Goal: Find specific page/section: Find specific page/section

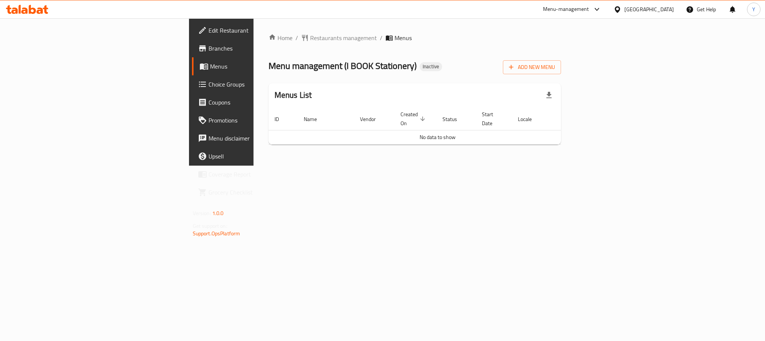
click at [621, 7] on icon at bounding box center [617, 10] width 8 height 8
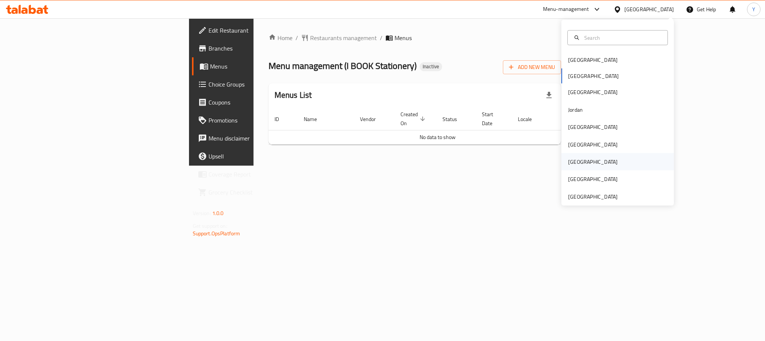
click at [588, 157] on div "[GEOGRAPHIC_DATA]" at bounding box center [617, 161] width 112 height 17
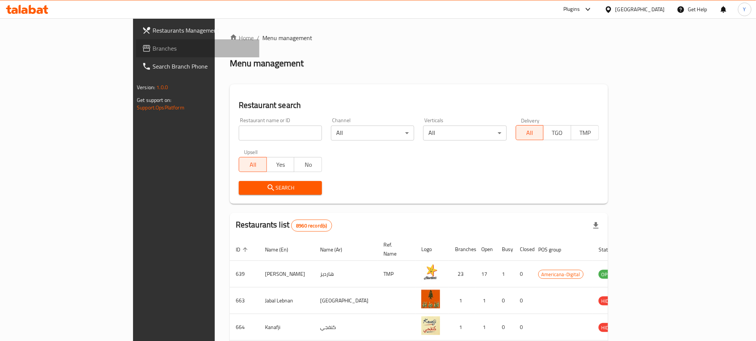
click at [153, 52] on span "Branches" at bounding box center [203, 48] width 101 height 9
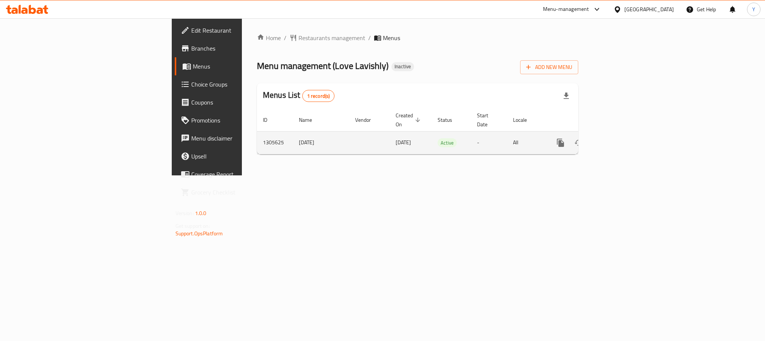
click at [619, 138] on icon "enhanced table" at bounding box center [614, 142] width 9 height 9
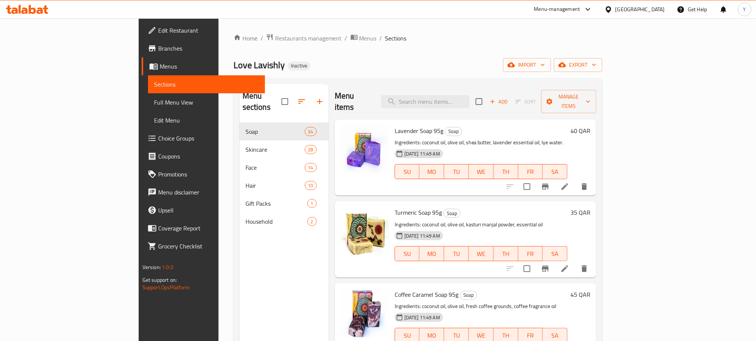
click at [154, 105] on span "Full Menu View" at bounding box center [206, 102] width 105 height 9
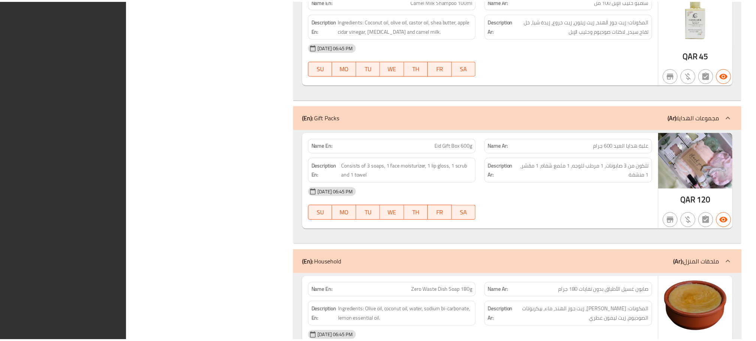
scroll to position [9158, 0]
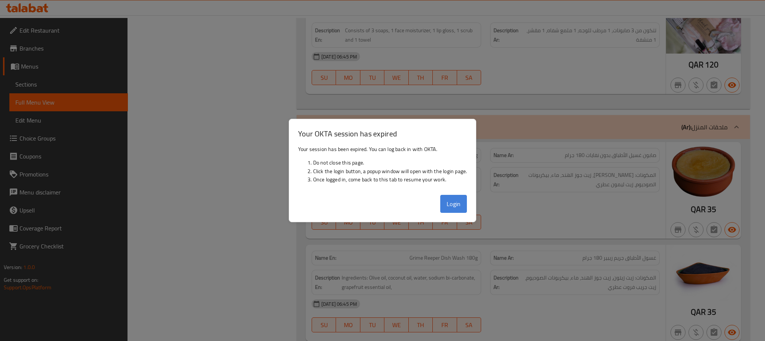
click at [458, 205] on button "Login" at bounding box center [453, 204] width 27 height 18
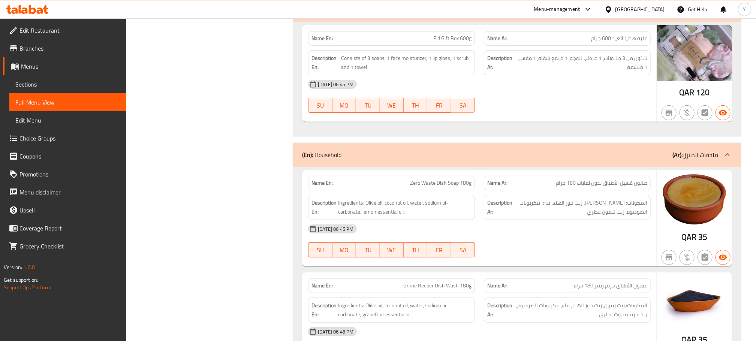
click at [666, 6] on div "[GEOGRAPHIC_DATA]" at bounding box center [635, 9] width 72 height 18
click at [658, 9] on div "[GEOGRAPHIC_DATA]" at bounding box center [639, 9] width 49 height 8
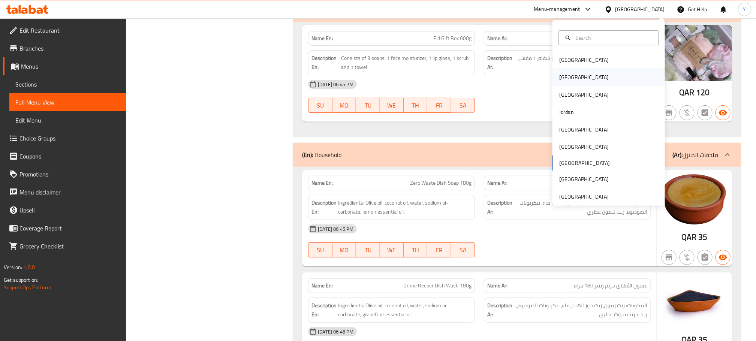
click at [577, 79] on div "[GEOGRAPHIC_DATA]" at bounding box center [608, 77] width 112 height 17
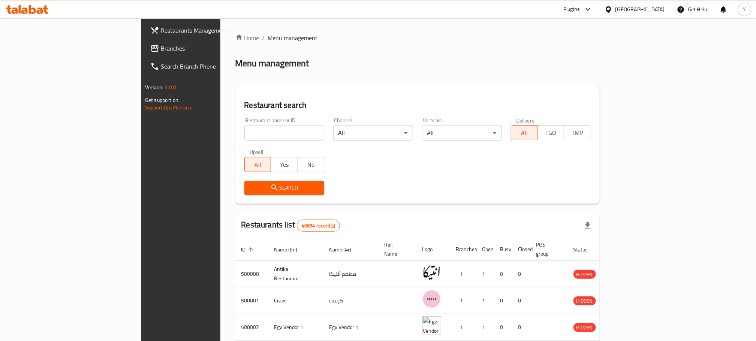
click at [144, 53] on link "Branches" at bounding box center [205, 48] width 123 height 18
